Goal: Task Accomplishment & Management: Manage account settings

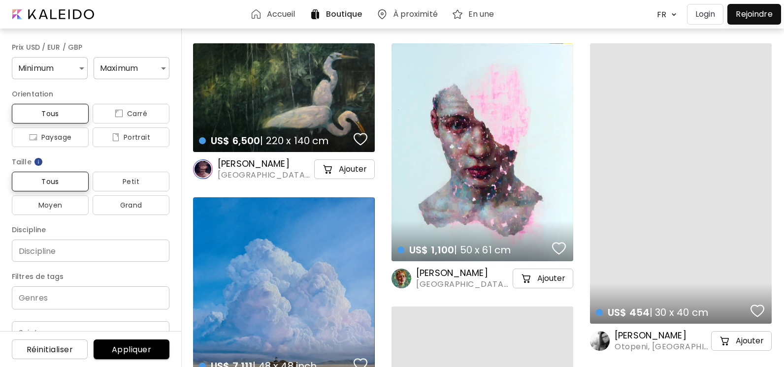
click at [704, 17] on p "Login" at bounding box center [705, 14] width 20 height 12
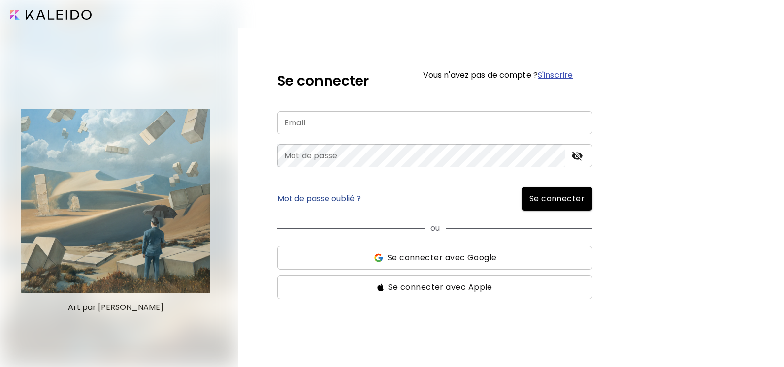
type input "**********"
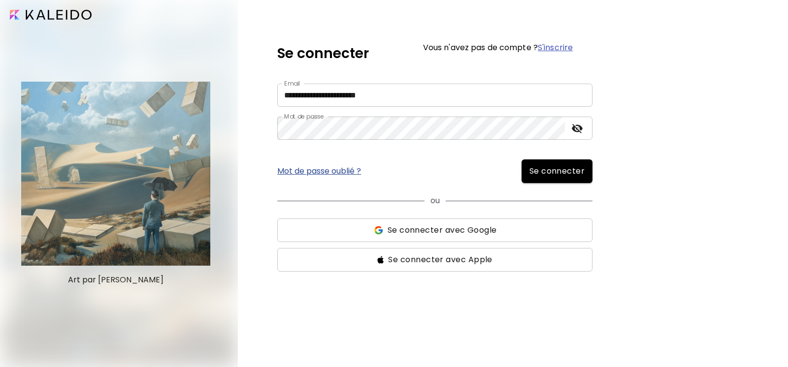
click at [559, 172] on span "Se connecter" at bounding box center [557, 171] width 56 height 12
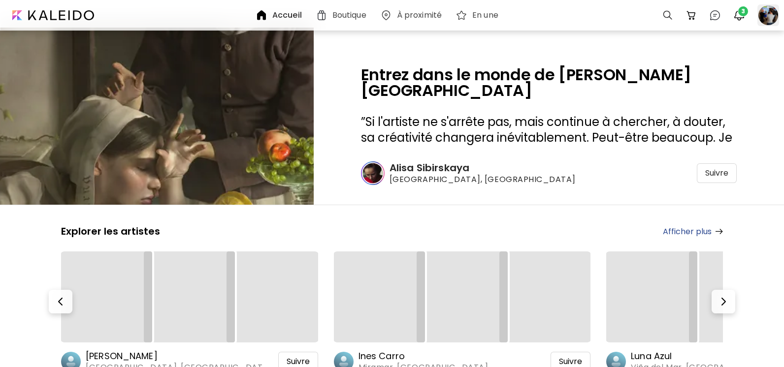
click at [774, 19] on div at bounding box center [768, 15] width 22 height 22
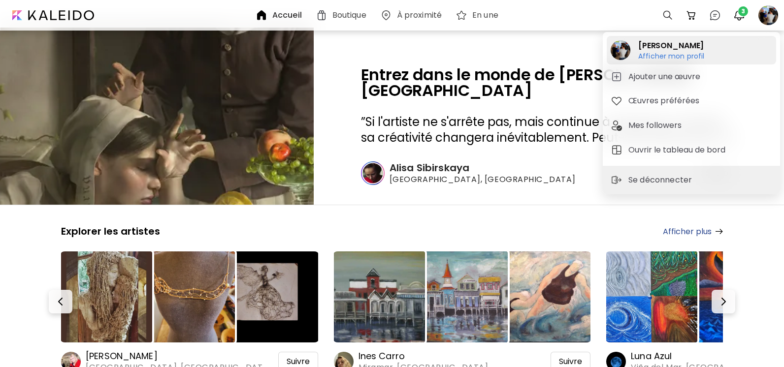
click at [669, 60] on h6 "Afficher mon profil" at bounding box center [671, 56] width 66 height 9
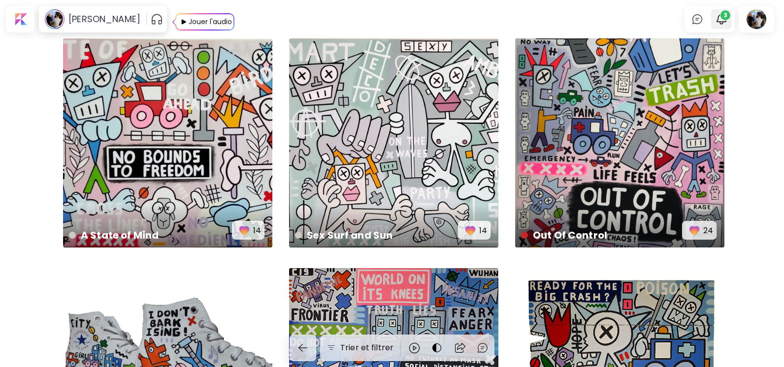
click at [730, 19] on button "3" at bounding box center [721, 19] width 17 height 17
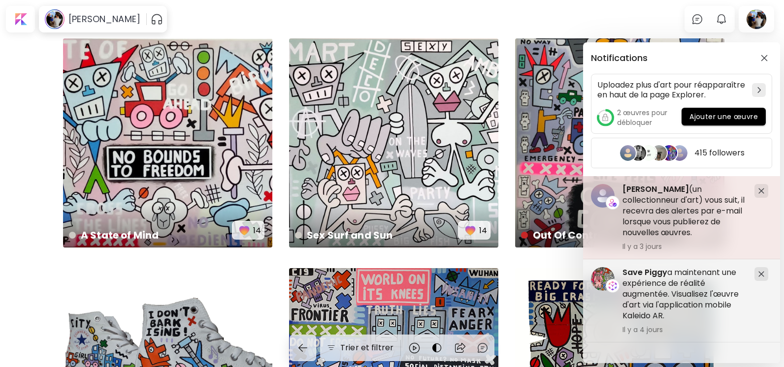
click at [762, 191] on img at bounding box center [761, 191] width 6 height 6
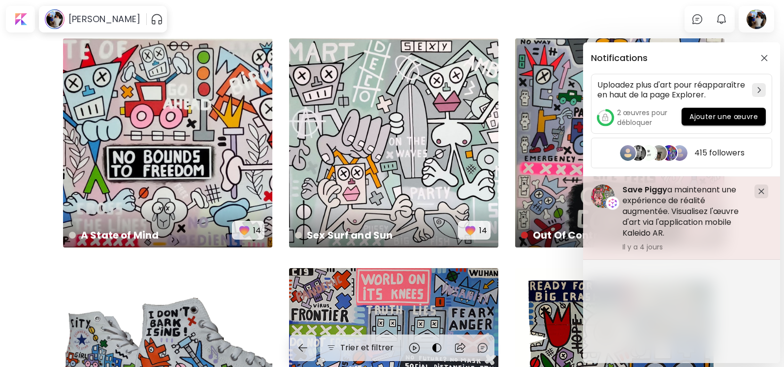
click at [762, 192] on img at bounding box center [761, 192] width 6 height 6
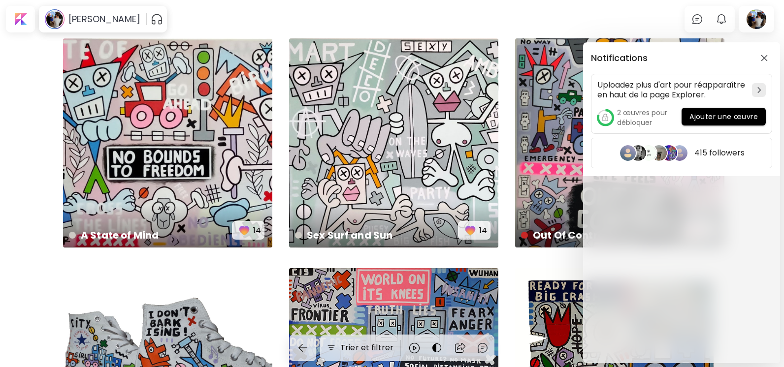
click at [647, 18] on div "Notifications Uploadez plus d'art pour réapparaître en haut de la page Explorer…" at bounding box center [392, 183] width 784 height 367
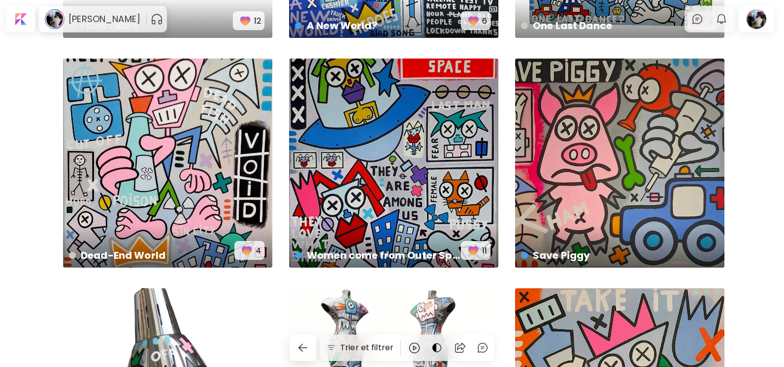
scroll to position [450, 0]
